Goal: Task Accomplishment & Management: Complete application form

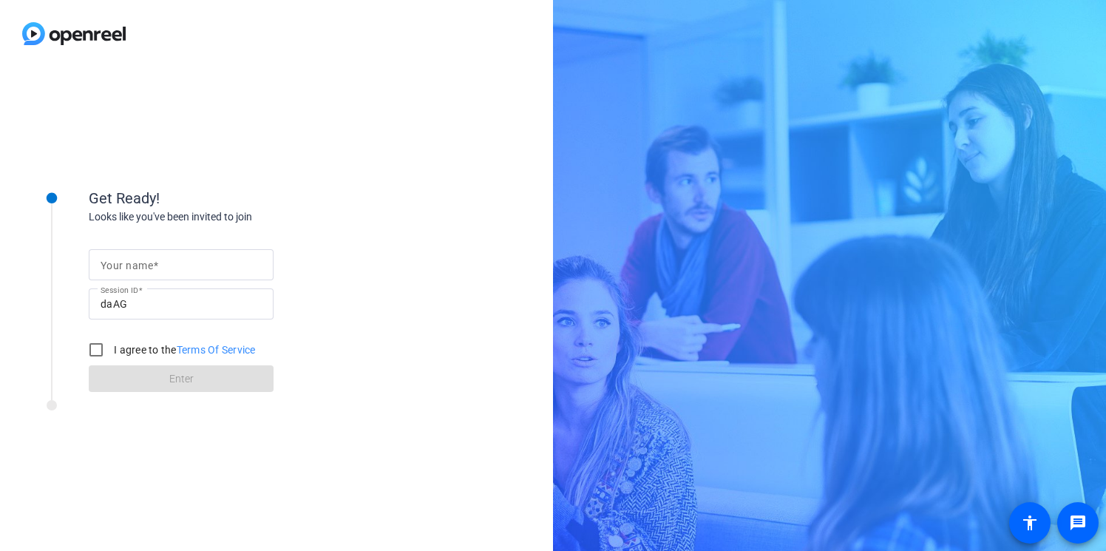
click at [166, 260] on input "Your name" at bounding box center [181, 265] width 161 height 18
type input "[PERSON_NAME]"
click at [101, 345] on input "I agree to the Terms Of Service" at bounding box center [96, 350] width 30 height 30
checkbox input "true"
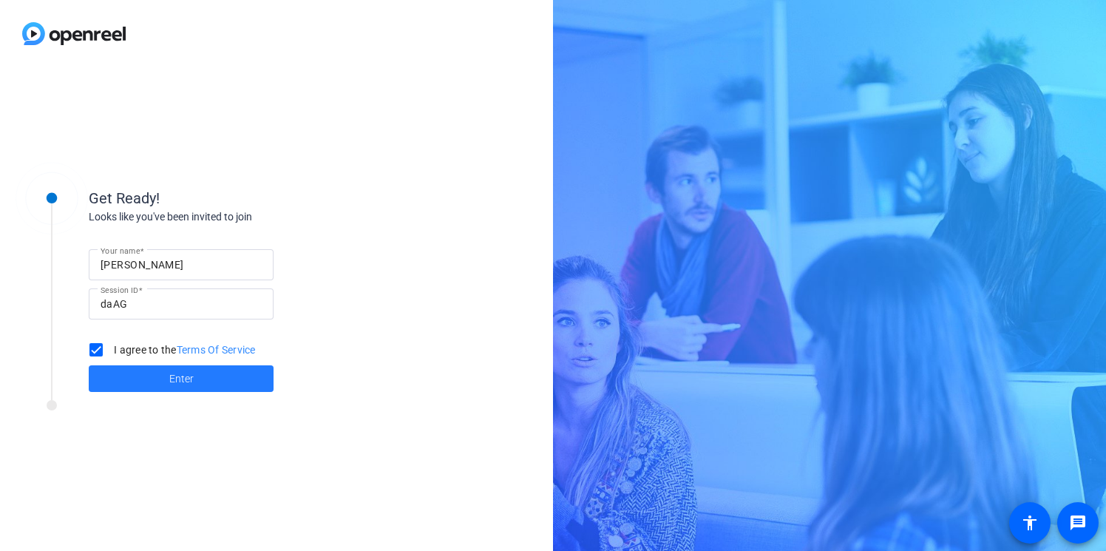
click at [131, 374] on span at bounding box center [181, 378] width 185 height 35
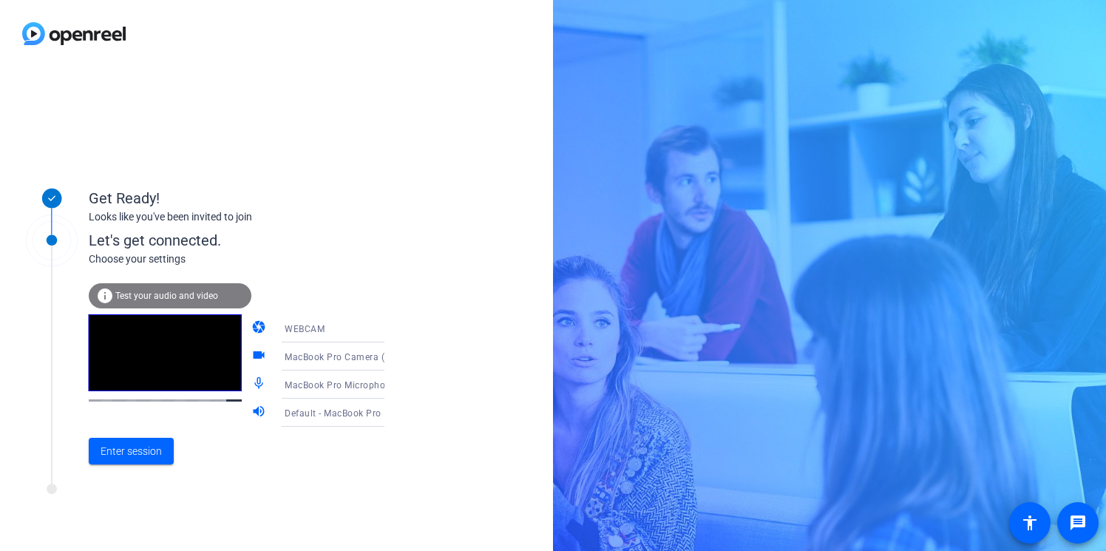
click at [341, 362] on div "MacBook Pro Camera (0000:0001)" at bounding box center [340, 356] width 110 height 18
click at [350, 361] on div at bounding box center [553, 275] width 1106 height 551
click at [251, 384] on mat-icon "mic_none" at bounding box center [260, 384] width 18 height 18
click at [251, 380] on mat-icon "mic_none" at bounding box center [260, 384] width 18 height 18
click at [118, 464] on span at bounding box center [131, 450] width 85 height 35
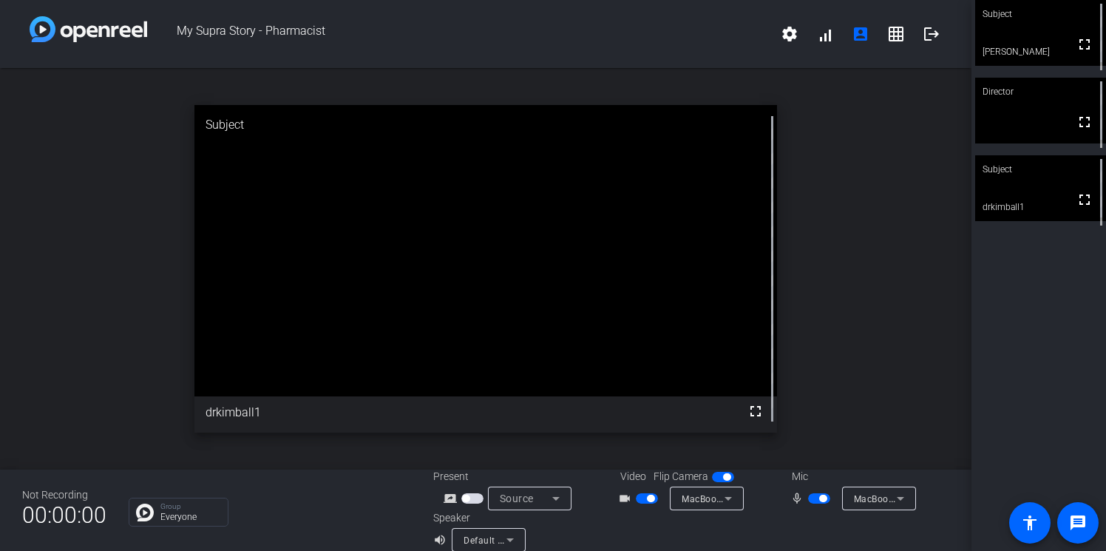
click at [654, 502] on span "button" at bounding box center [647, 498] width 22 height 10
click at [816, 501] on span "button" at bounding box center [819, 498] width 22 height 10
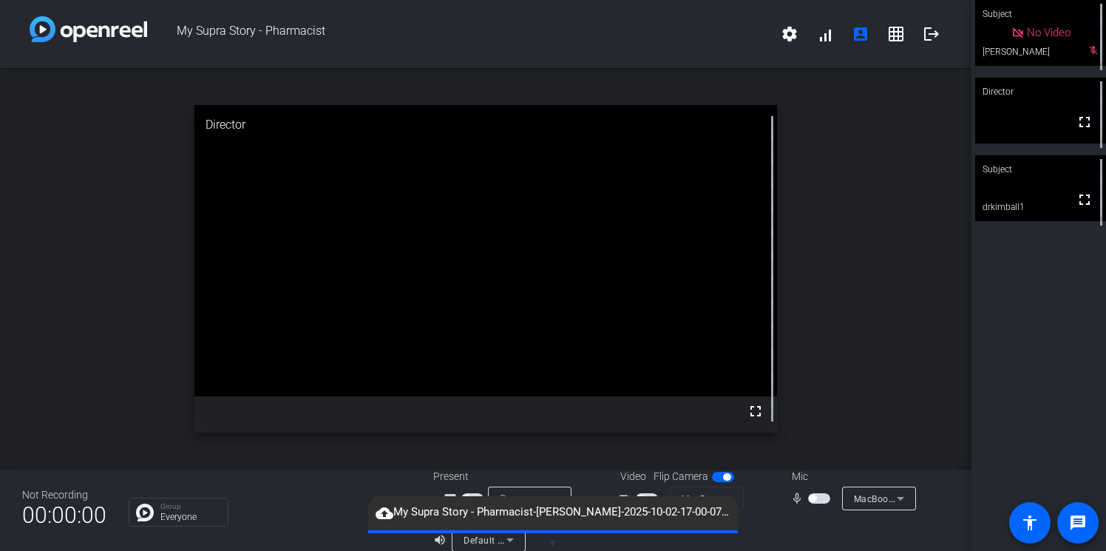
click at [852, 384] on div "open_in_new Director fullscreen" at bounding box center [485, 268] width 971 height 401
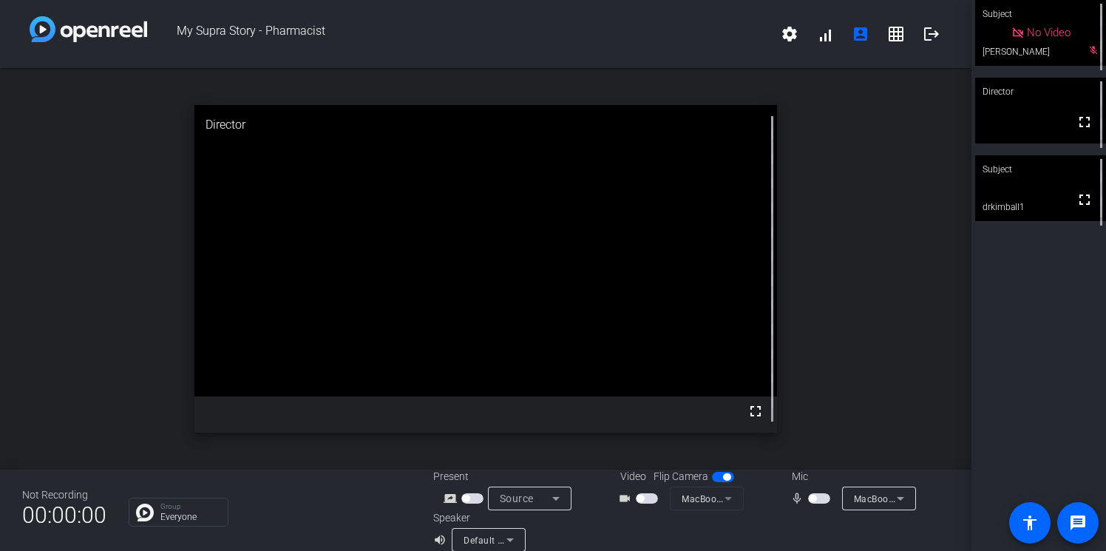
click at [644, 500] on span "button" at bounding box center [647, 498] width 22 height 10
click at [816, 497] on span "button" at bounding box center [811, 497] width 7 height 7
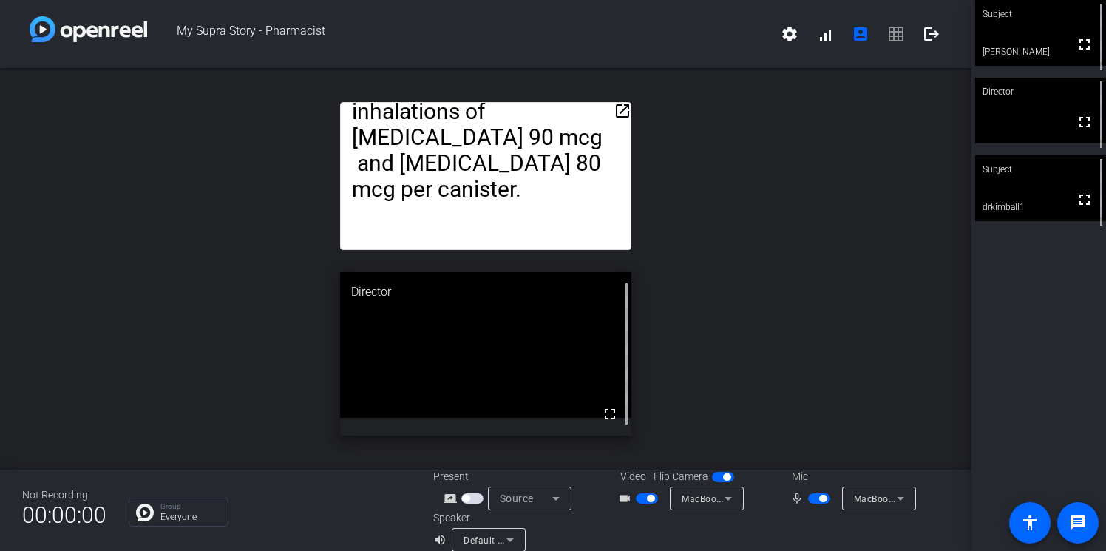
click at [821, 495] on span "button" at bounding box center [822, 497] width 7 height 7
click at [821, 495] on span "button" at bounding box center [819, 498] width 22 height 10
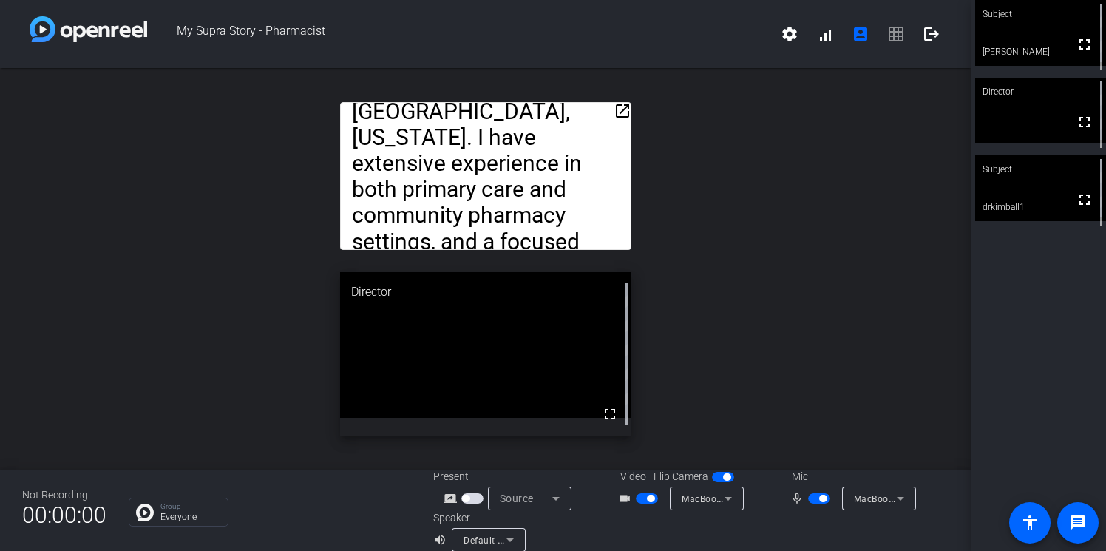
click at [822, 503] on span "button" at bounding box center [819, 498] width 22 height 10
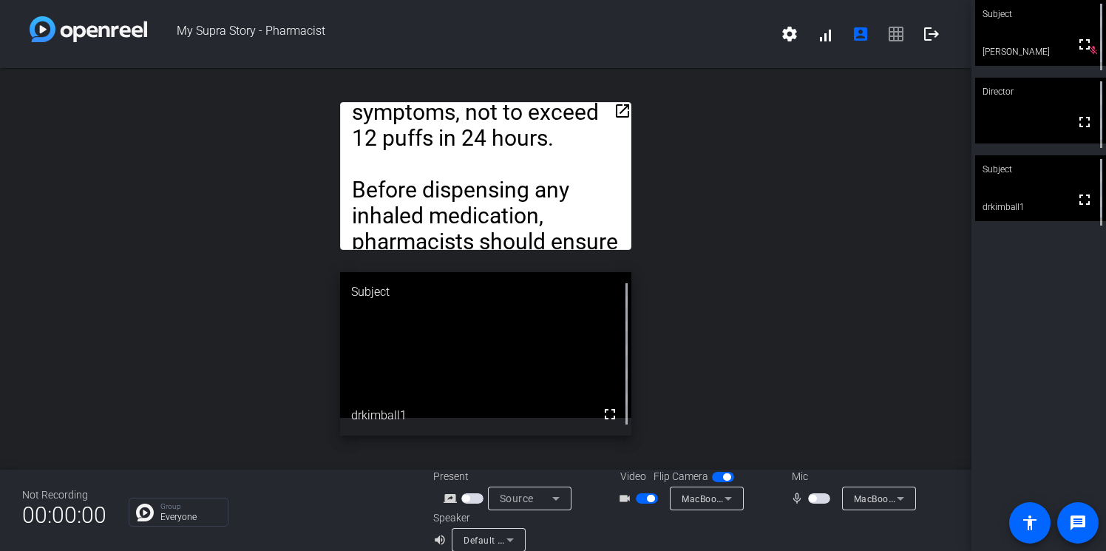
click at [712, 301] on div "open_in_new Hello, my name is [PERSON_NAME], and I am a board-certified ambulat…" at bounding box center [485, 268] width 971 height 401
click at [813, 499] on span "button" at bounding box center [811, 497] width 7 height 7
click at [624, 106] on mat-icon "open_in_new" at bounding box center [622, 111] width 18 height 18
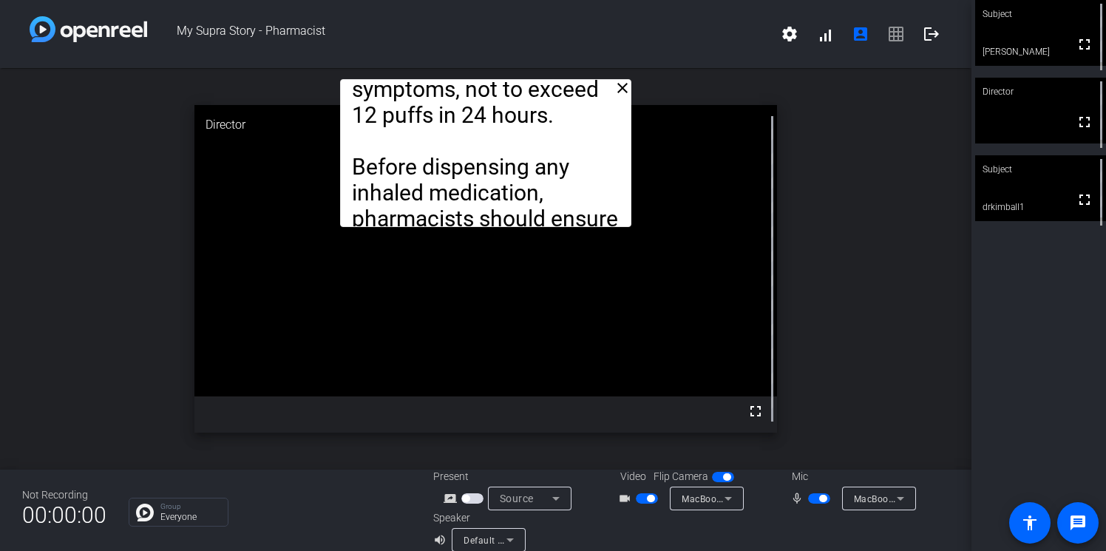
scroll to position [17, 0]
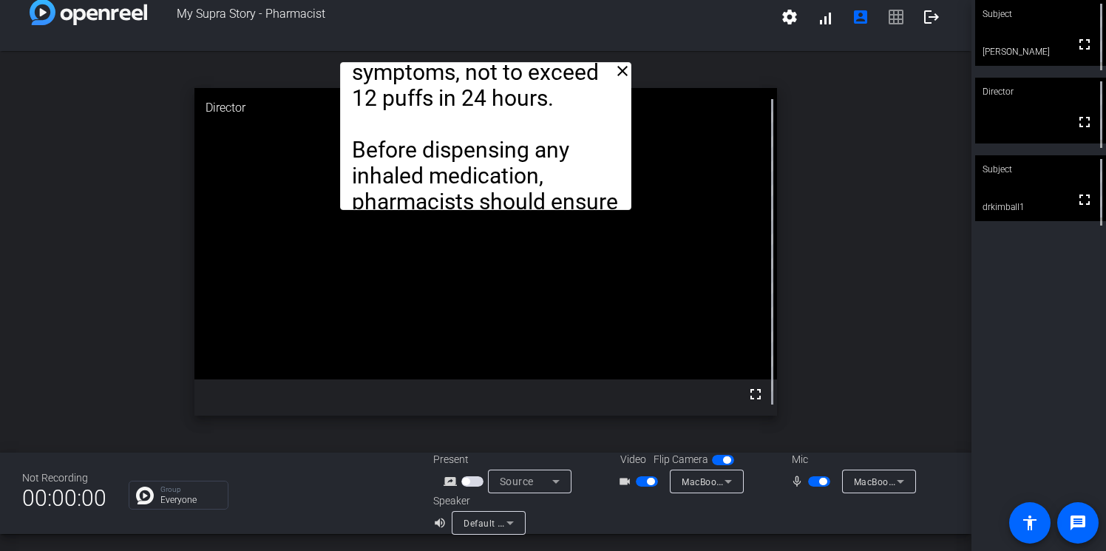
click at [626, 77] on mat-icon "close" at bounding box center [622, 71] width 18 height 18
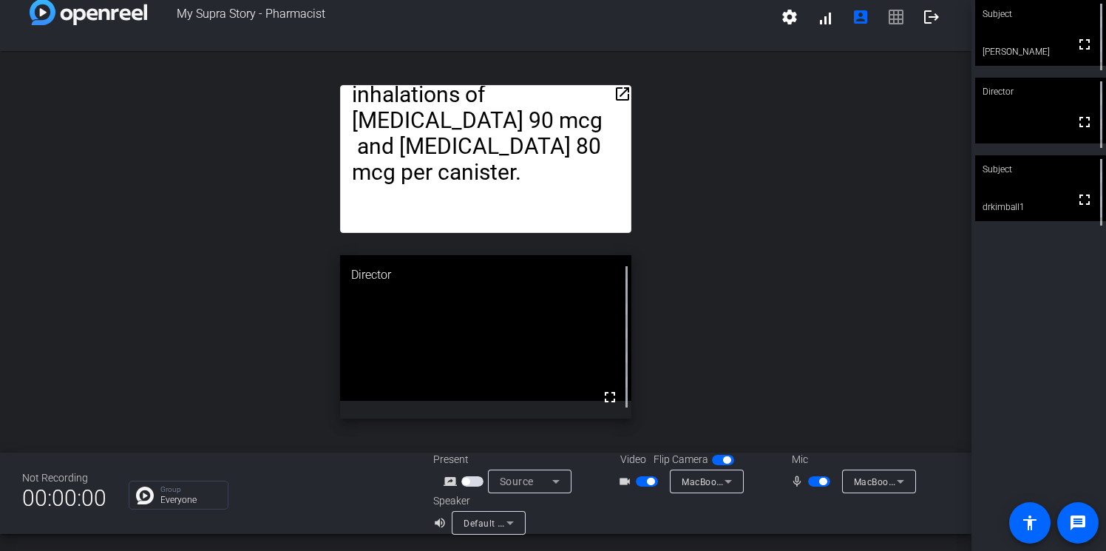
click at [820, 481] on span "button" at bounding box center [822, 480] width 7 height 7
click at [647, 485] on span "button" at bounding box center [647, 481] width 22 height 10
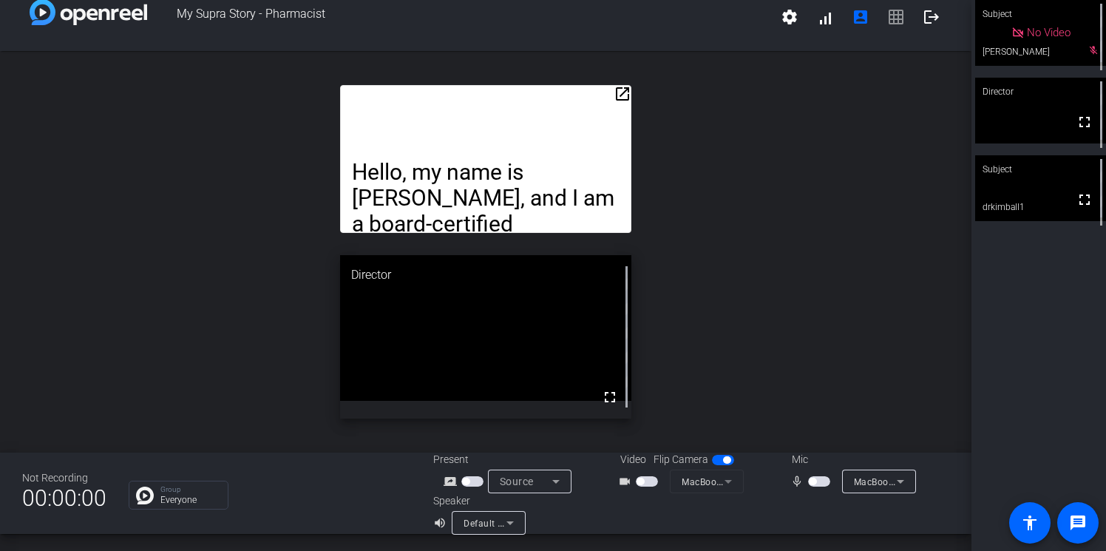
click at [648, 480] on span "button" at bounding box center [647, 481] width 22 height 10
click at [822, 480] on span "button" at bounding box center [819, 481] width 22 height 10
click at [824, 484] on span "button" at bounding box center [822, 480] width 7 height 7
click at [652, 485] on span "button" at bounding box center [647, 481] width 22 height 10
click at [645, 482] on span "button" at bounding box center [647, 481] width 22 height 10
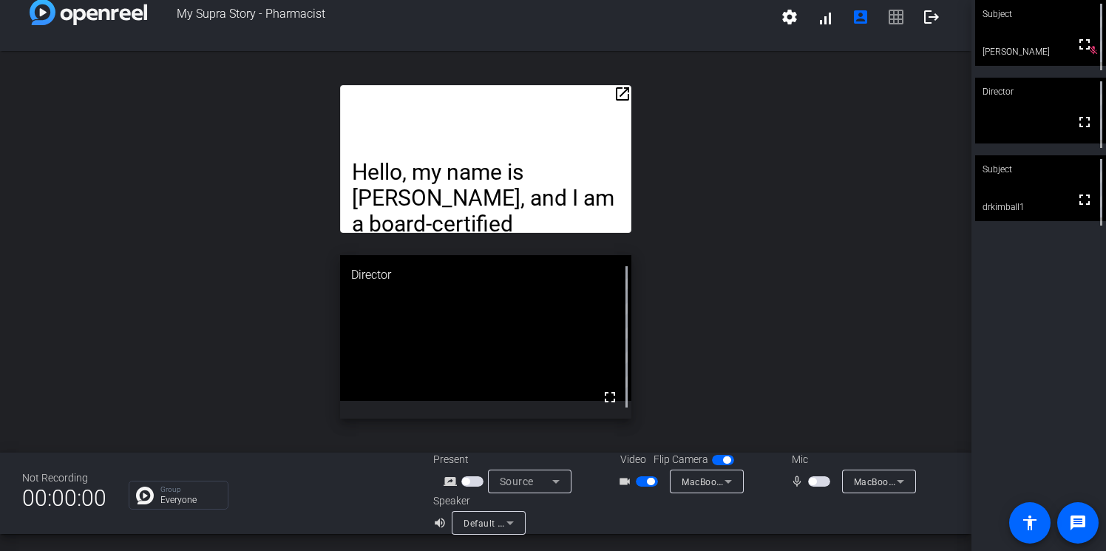
click at [823, 482] on span "button" at bounding box center [819, 481] width 22 height 10
click at [821, 486] on span "button" at bounding box center [819, 481] width 22 height 10
click at [791, 509] on div at bounding box center [820, 513] width 258 height 41
click at [819, 481] on span "button" at bounding box center [819, 481] width 22 height 10
click at [814, 480] on span "button" at bounding box center [819, 481] width 22 height 10
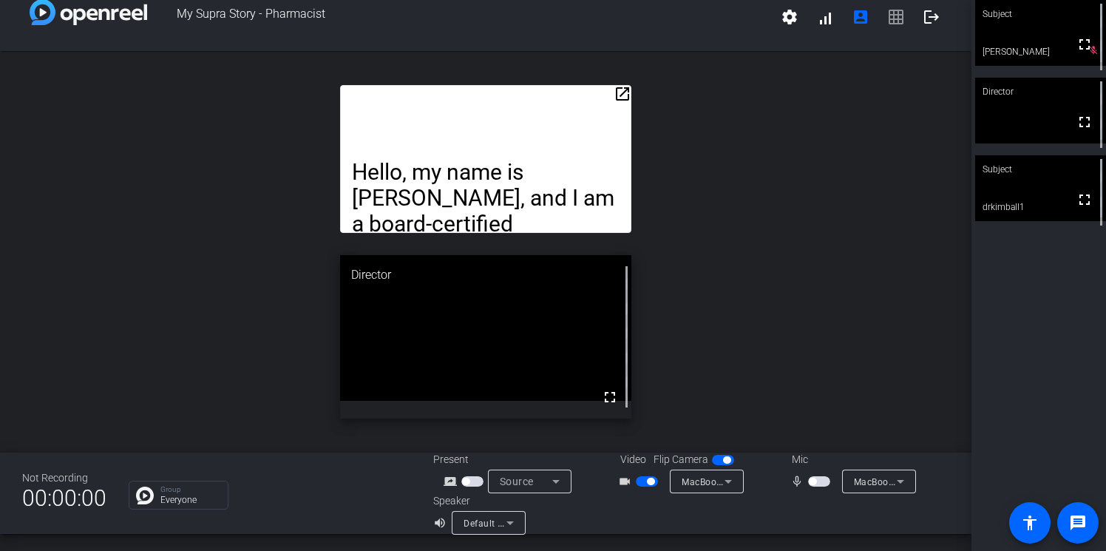
click at [647, 480] on span "button" at bounding box center [650, 480] width 7 height 7
click at [650, 483] on span "button" at bounding box center [647, 481] width 22 height 10
click at [817, 480] on span "button" at bounding box center [819, 481] width 22 height 10
click at [641, 478] on span "button" at bounding box center [647, 481] width 22 height 10
click at [822, 482] on span "button" at bounding box center [822, 480] width 7 height 7
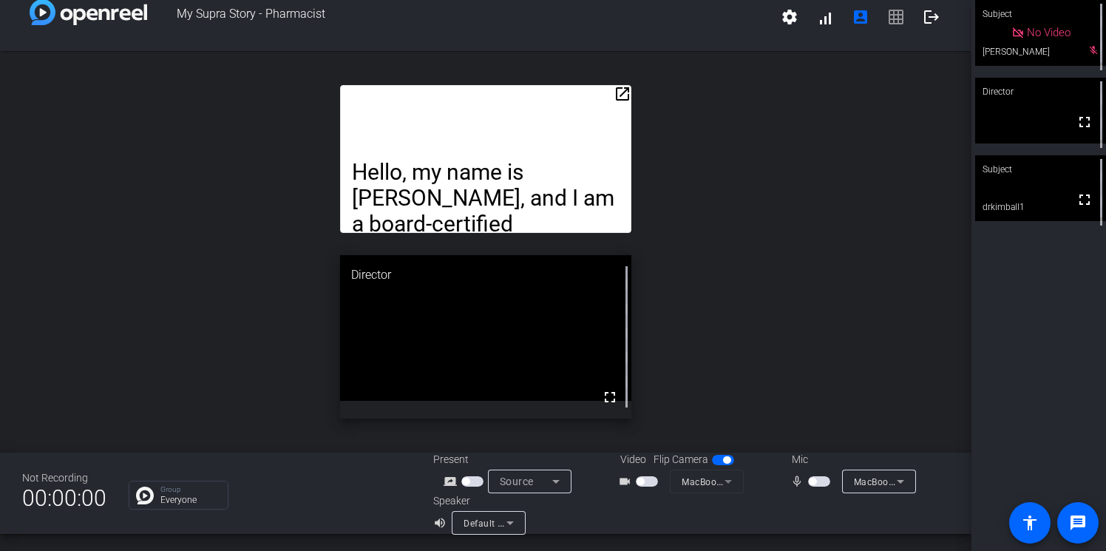
click at [700, 28] on span "My Supra Story - Pharmacist" at bounding box center [459, 16] width 624 height 35
click at [650, 481] on span "button" at bounding box center [647, 481] width 22 height 10
click at [822, 480] on span "button" at bounding box center [819, 481] width 22 height 10
click at [646, 485] on span "button" at bounding box center [647, 481] width 22 height 10
click at [812, 476] on span "button" at bounding box center [819, 481] width 22 height 10
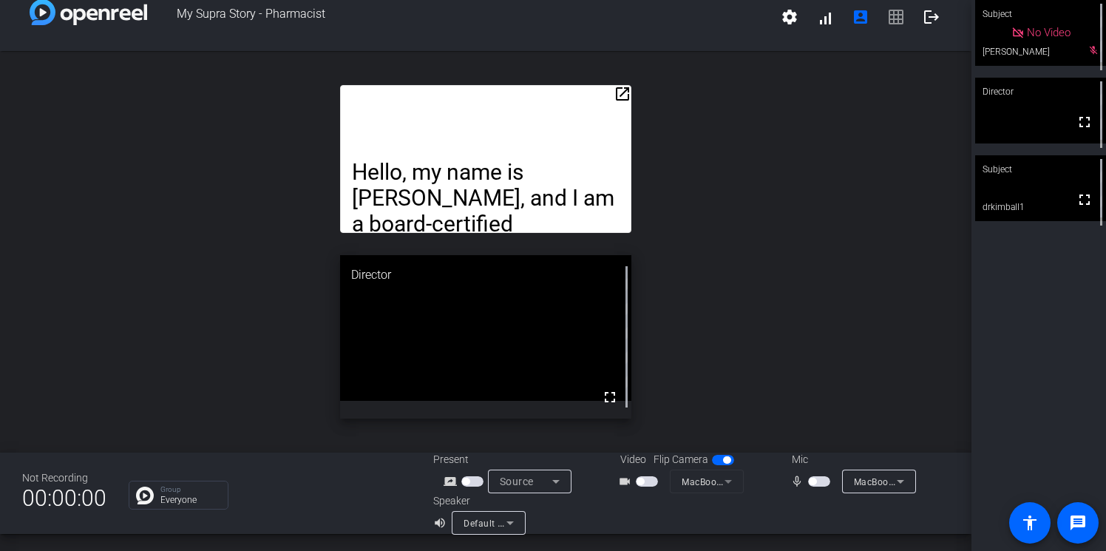
click at [641, 480] on span "button" at bounding box center [639, 480] width 7 height 7
click at [814, 480] on span "button" at bounding box center [811, 480] width 7 height 7
click at [647, 476] on span "button" at bounding box center [647, 481] width 22 height 10
click at [821, 477] on span "button" at bounding box center [819, 481] width 22 height 10
click at [647, 478] on span "button" at bounding box center [647, 481] width 22 height 10
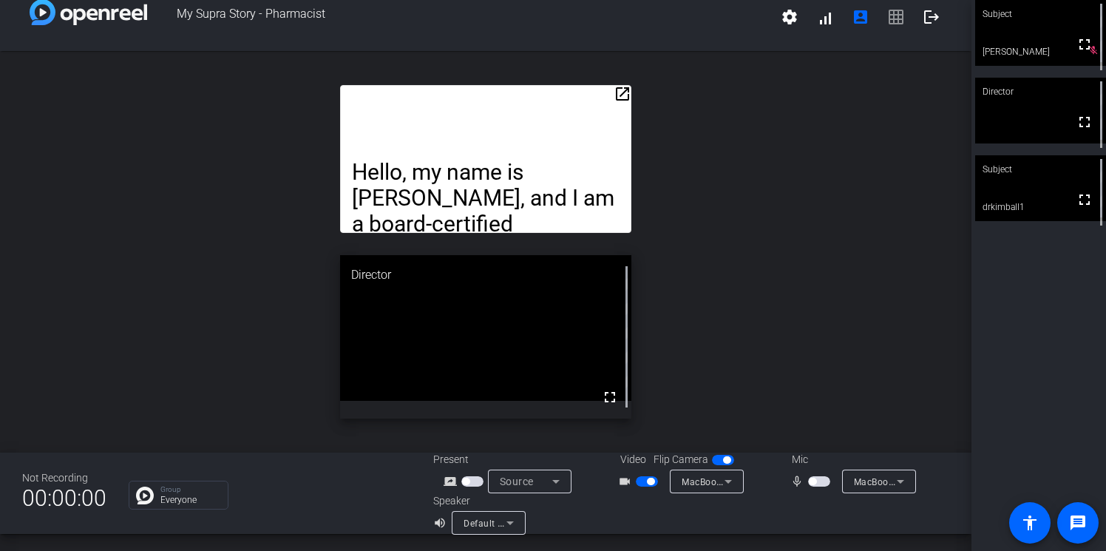
click at [825, 482] on span "button" at bounding box center [819, 481] width 22 height 10
